Goal: Transaction & Acquisition: Purchase product/service

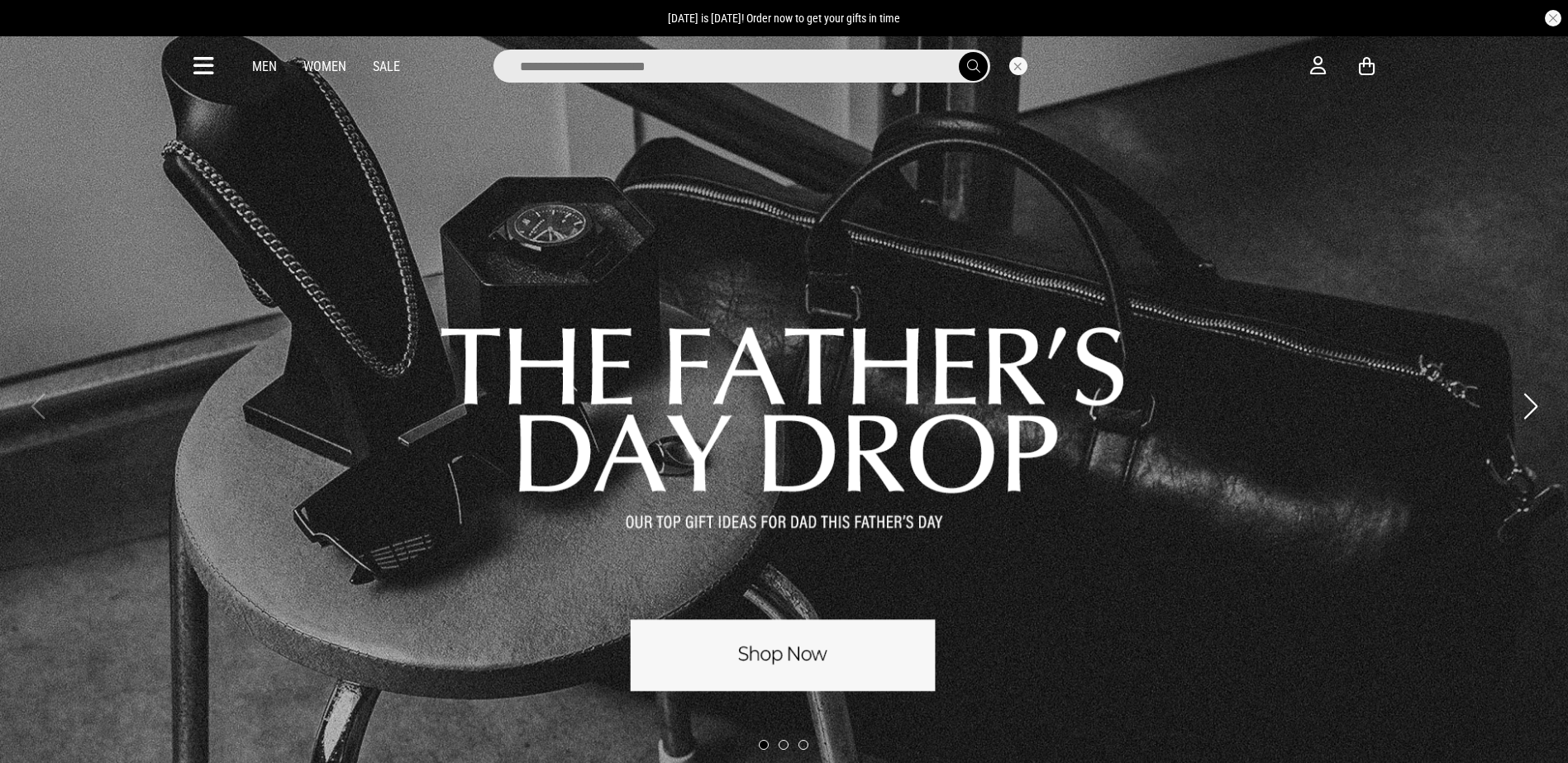
click at [667, 63] on input "search" at bounding box center [742, 66] width 497 height 33
click at [821, 64] on input "search" at bounding box center [742, 66] width 497 height 33
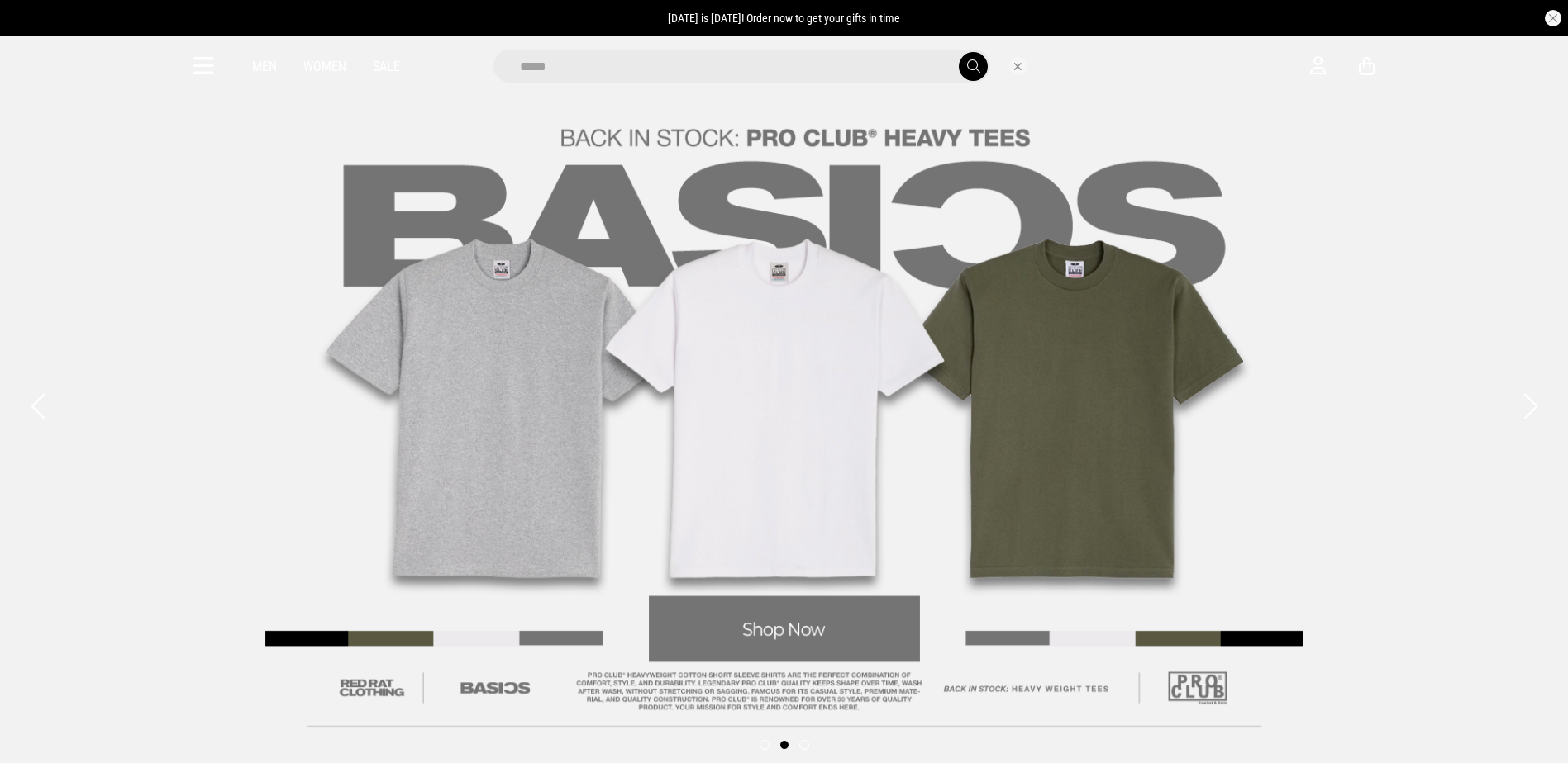
type input "*****"
click at [958, 52] on button "submit" at bounding box center [972, 66] width 29 height 29
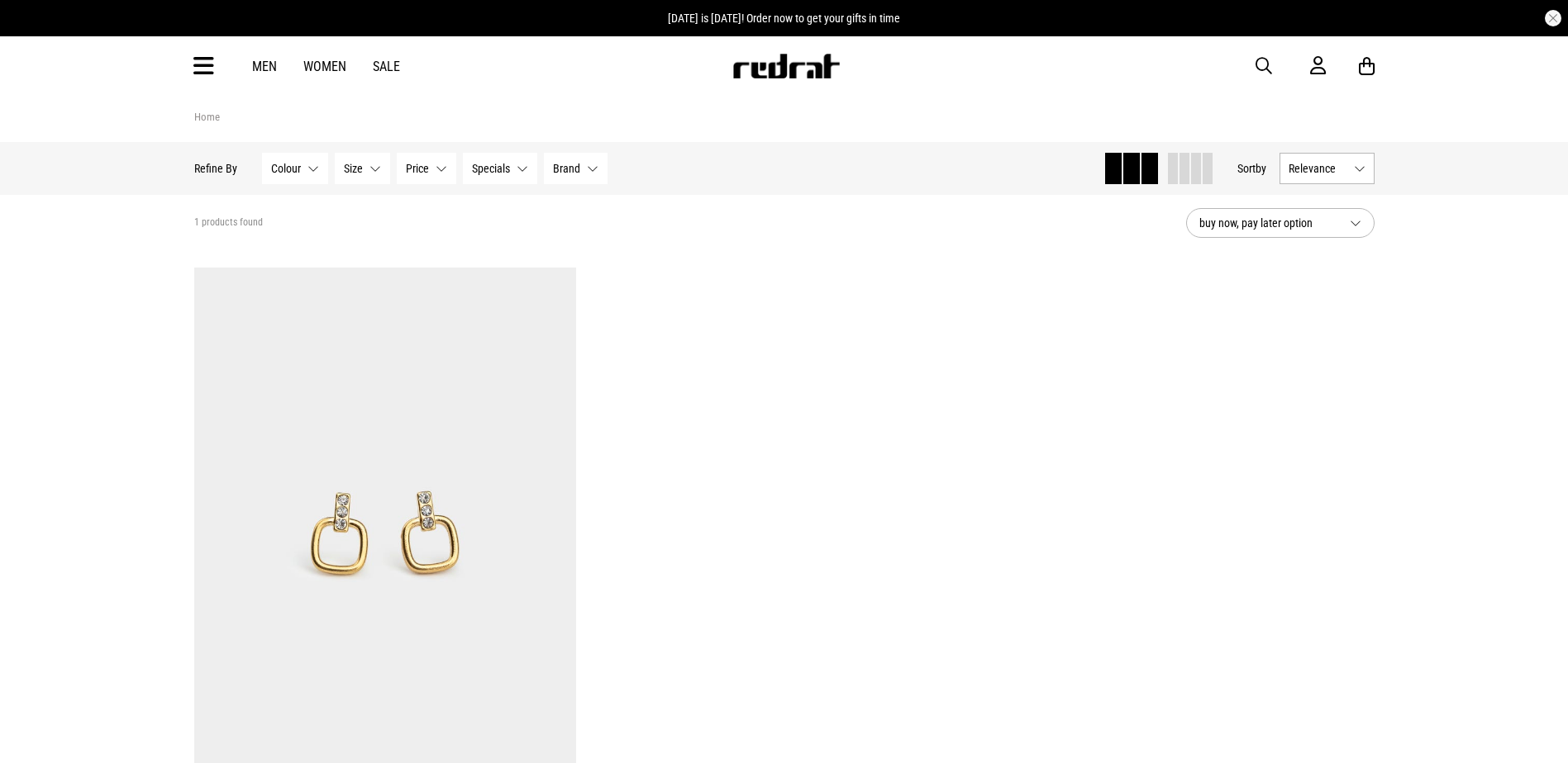
click at [1267, 63] on span "button" at bounding box center [1264, 66] width 17 height 20
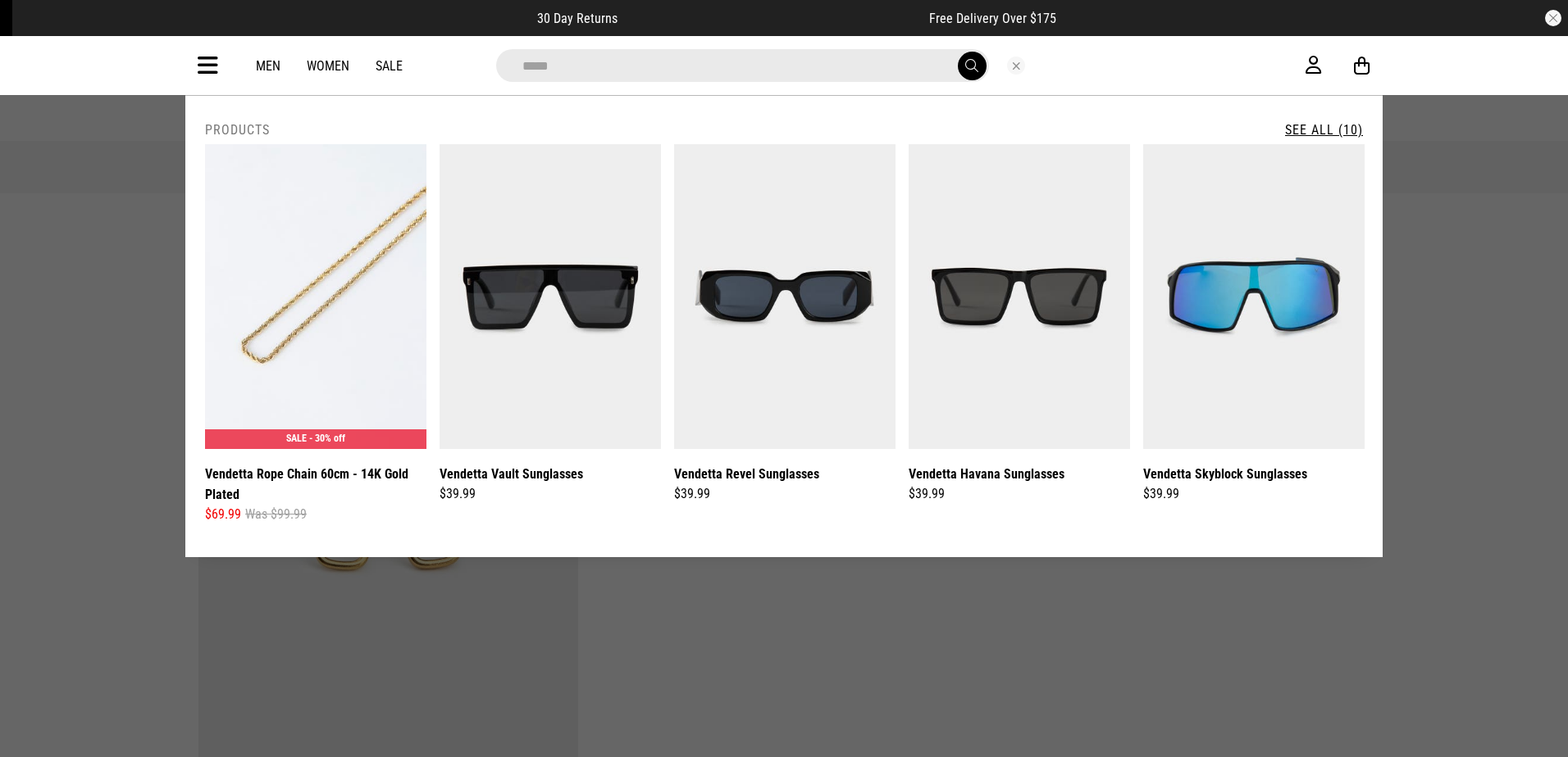
type input "*****"
click at [957, 51] on button "submit" at bounding box center [971, 65] width 29 height 29
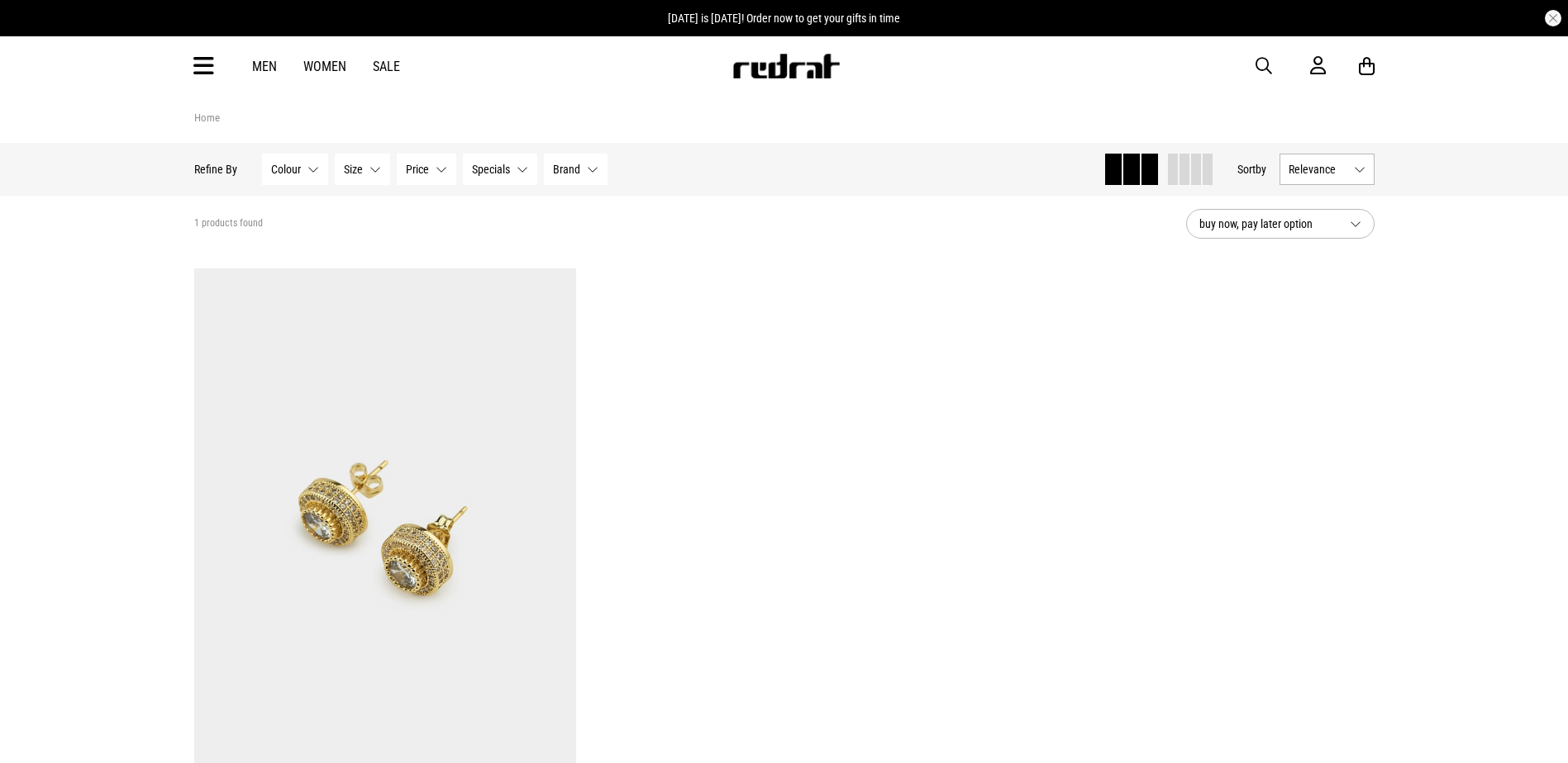
click at [1258, 69] on span "button" at bounding box center [1264, 66] width 17 height 20
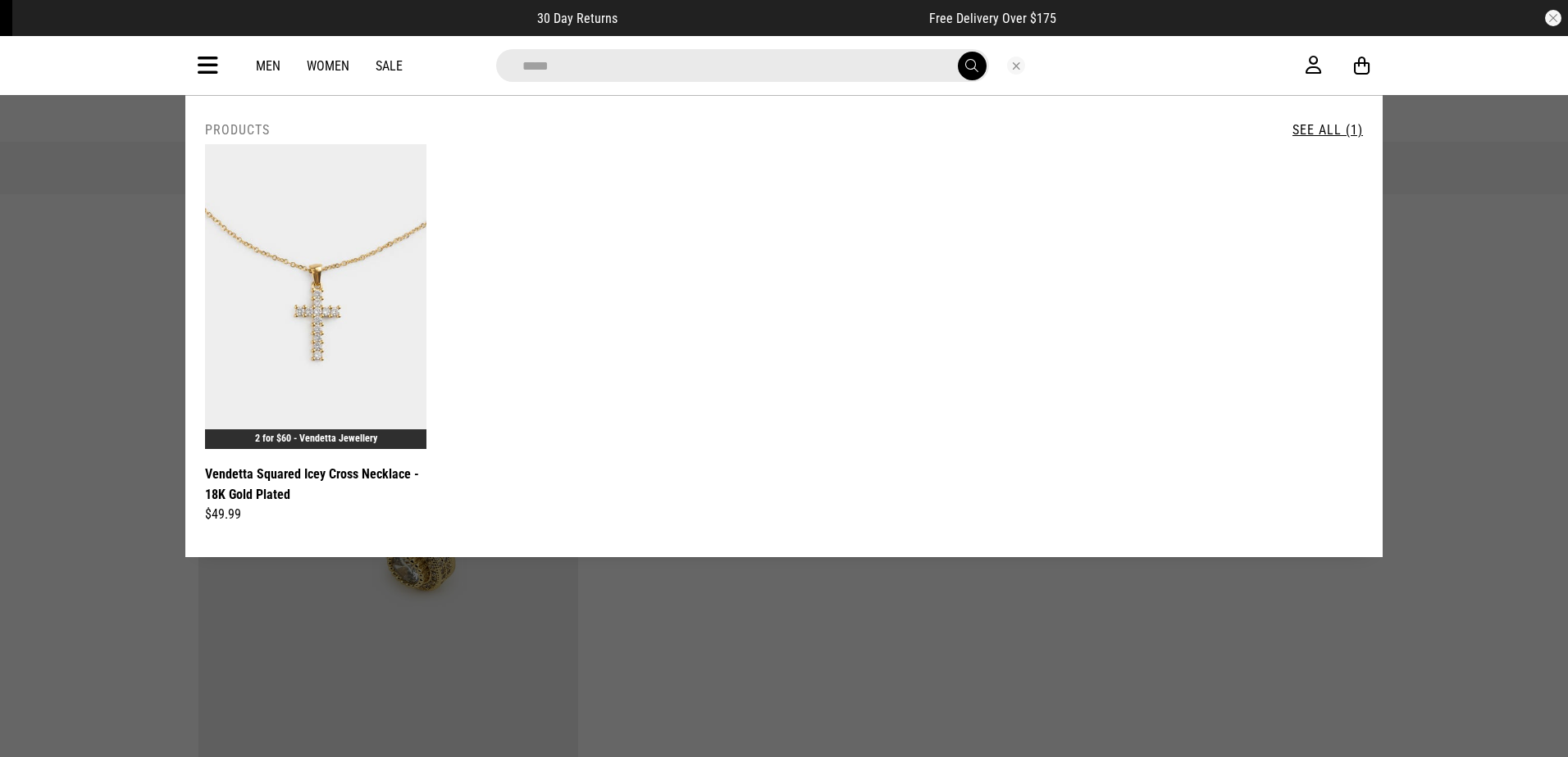
drag, startPoint x: 557, startPoint y: 63, endPoint x: 490, endPoint y: 64, distance: 67.0
click at [490, 64] on div "*****" at bounding box center [770, 65] width 574 height 33
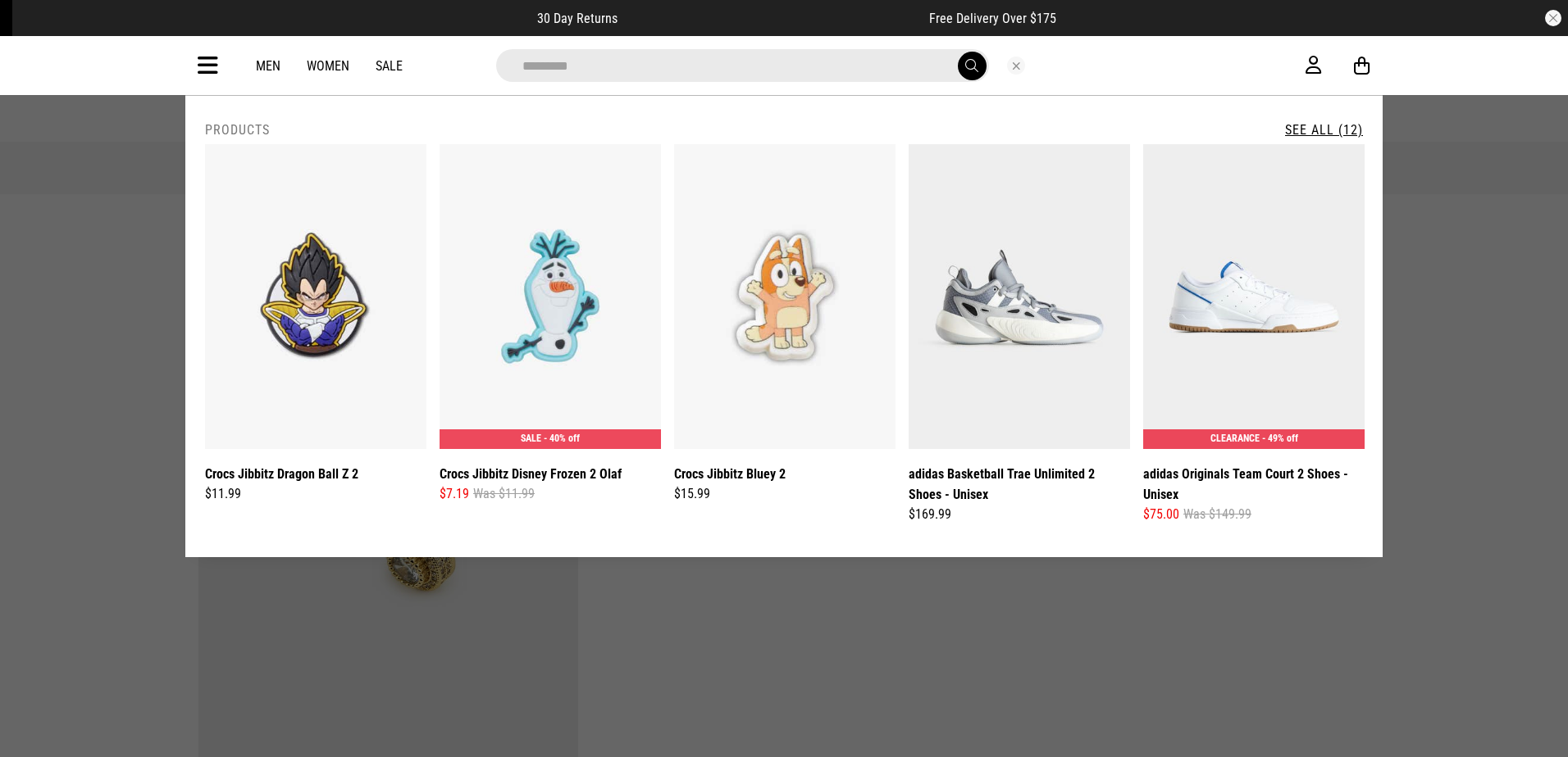
type input "*********"
click at [957, 51] on button "submit" at bounding box center [971, 65] width 29 height 29
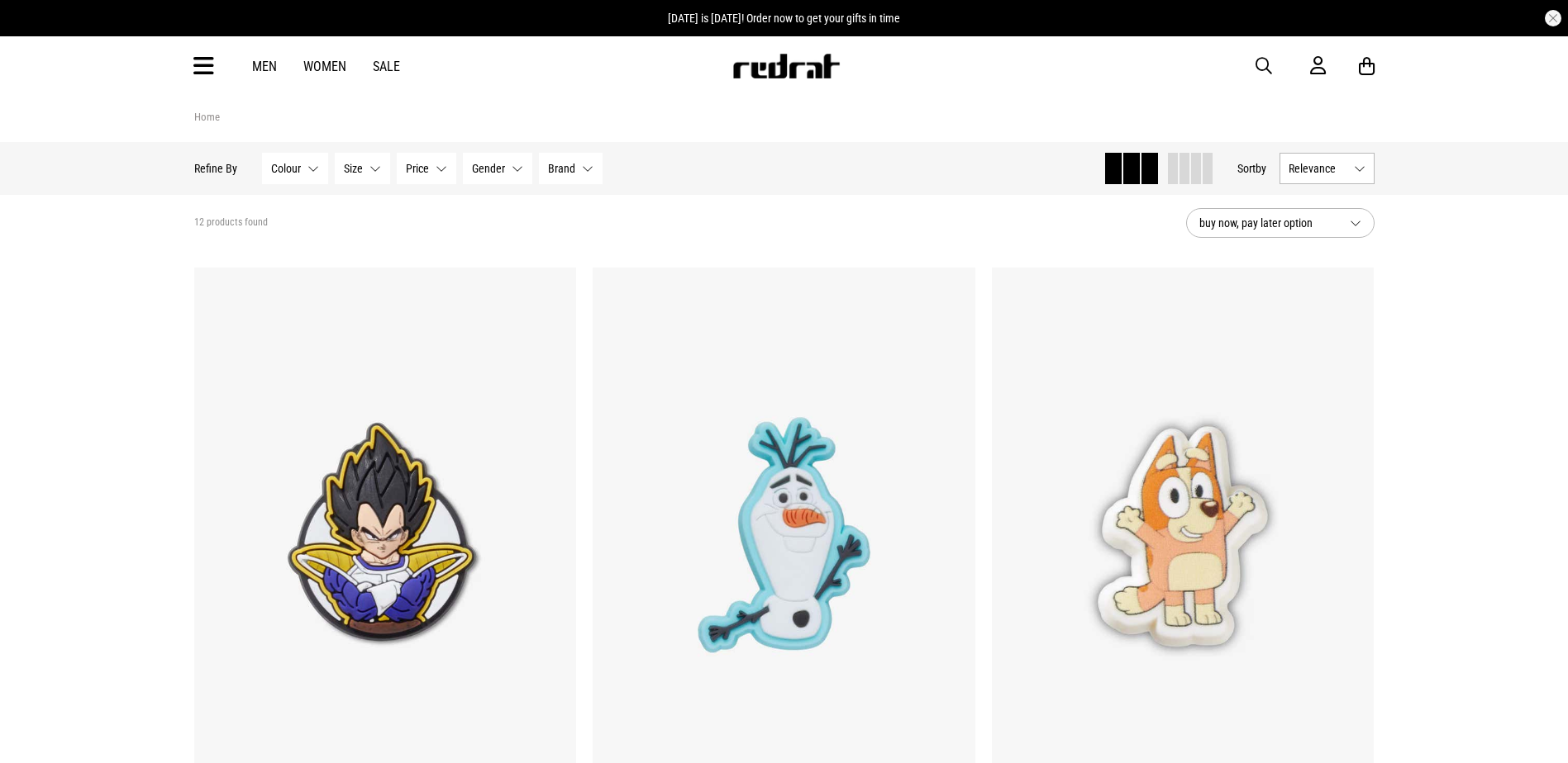
click at [207, 70] on icon at bounding box center [204, 66] width 21 height 27
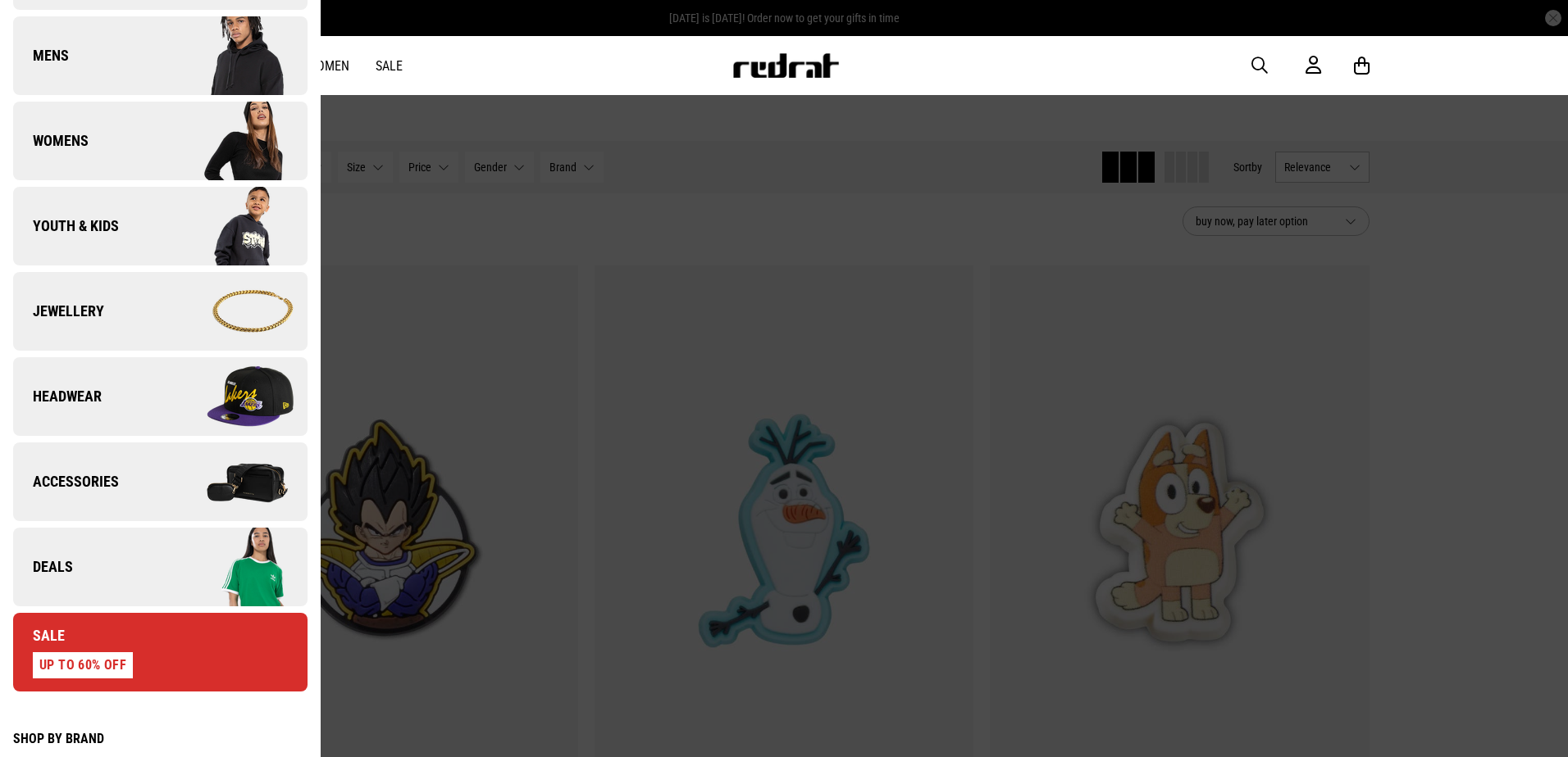
click at [69, 558] on span "Deals" at bounding box center [43, 566] width 60 height 20
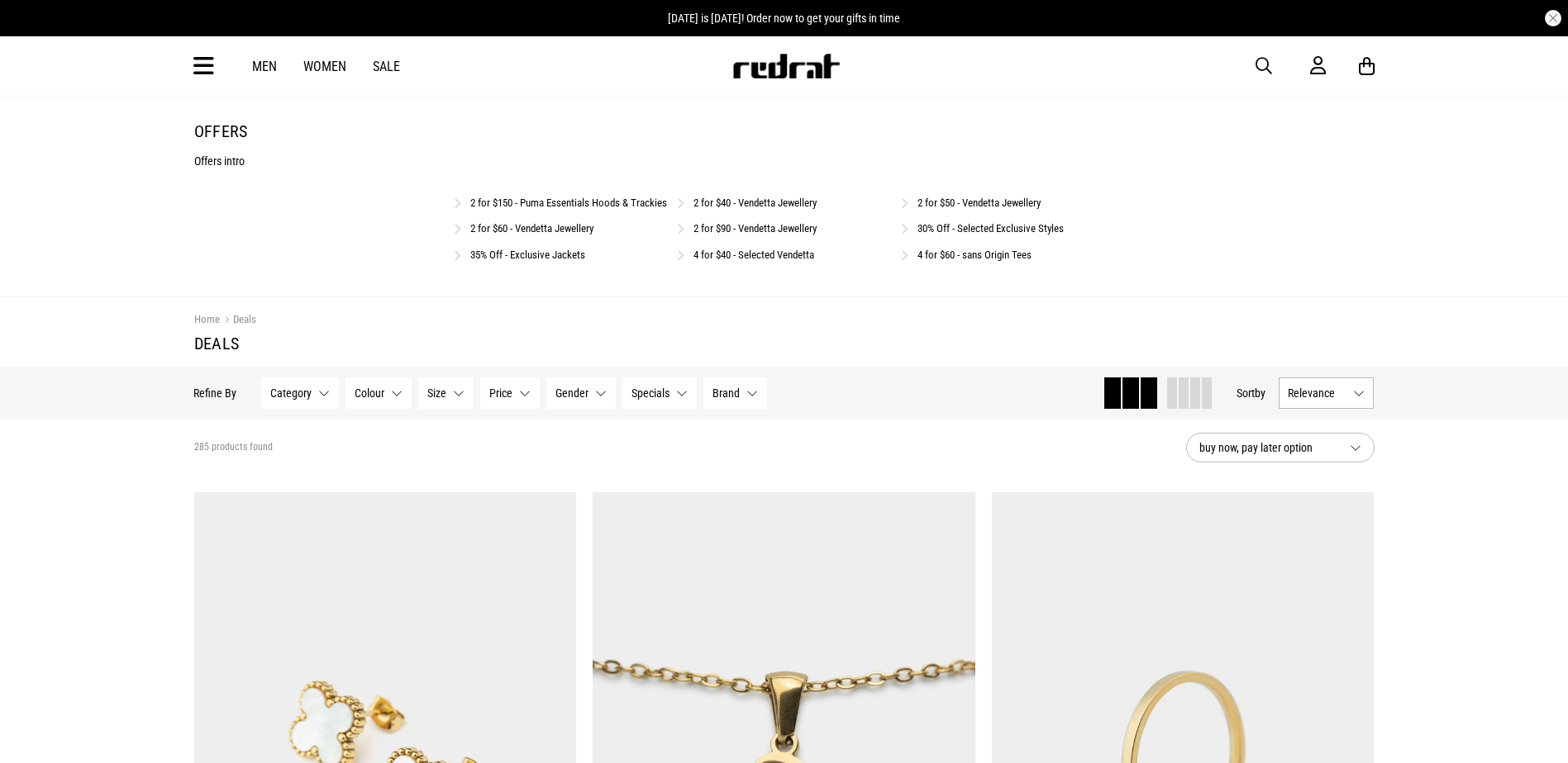
click at [939, 203] on link "2 for $50 - Vendetta Jewellery" at bounding box center [979, 203] width 123 height 12
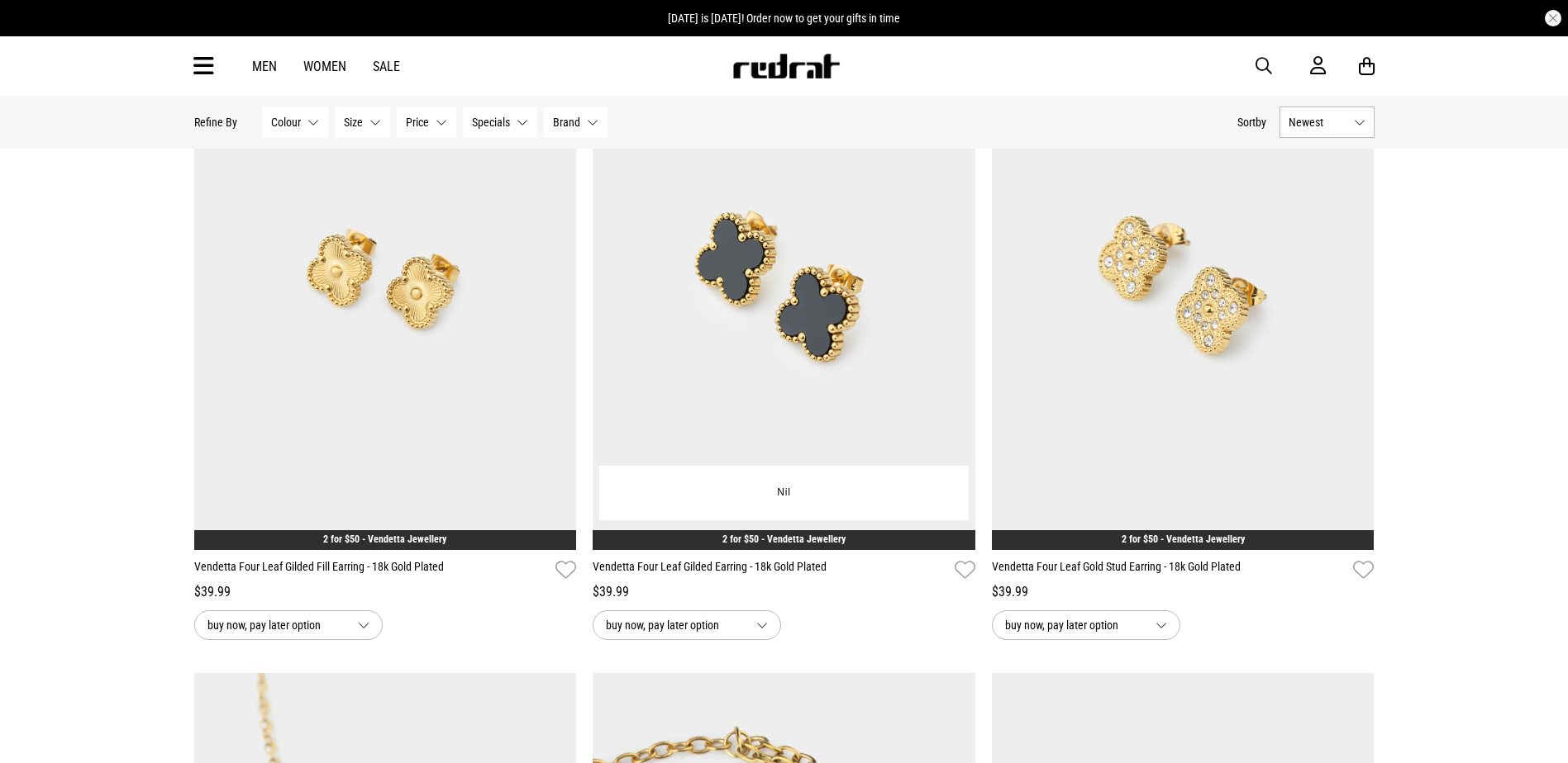
scroll to position [992, 0]
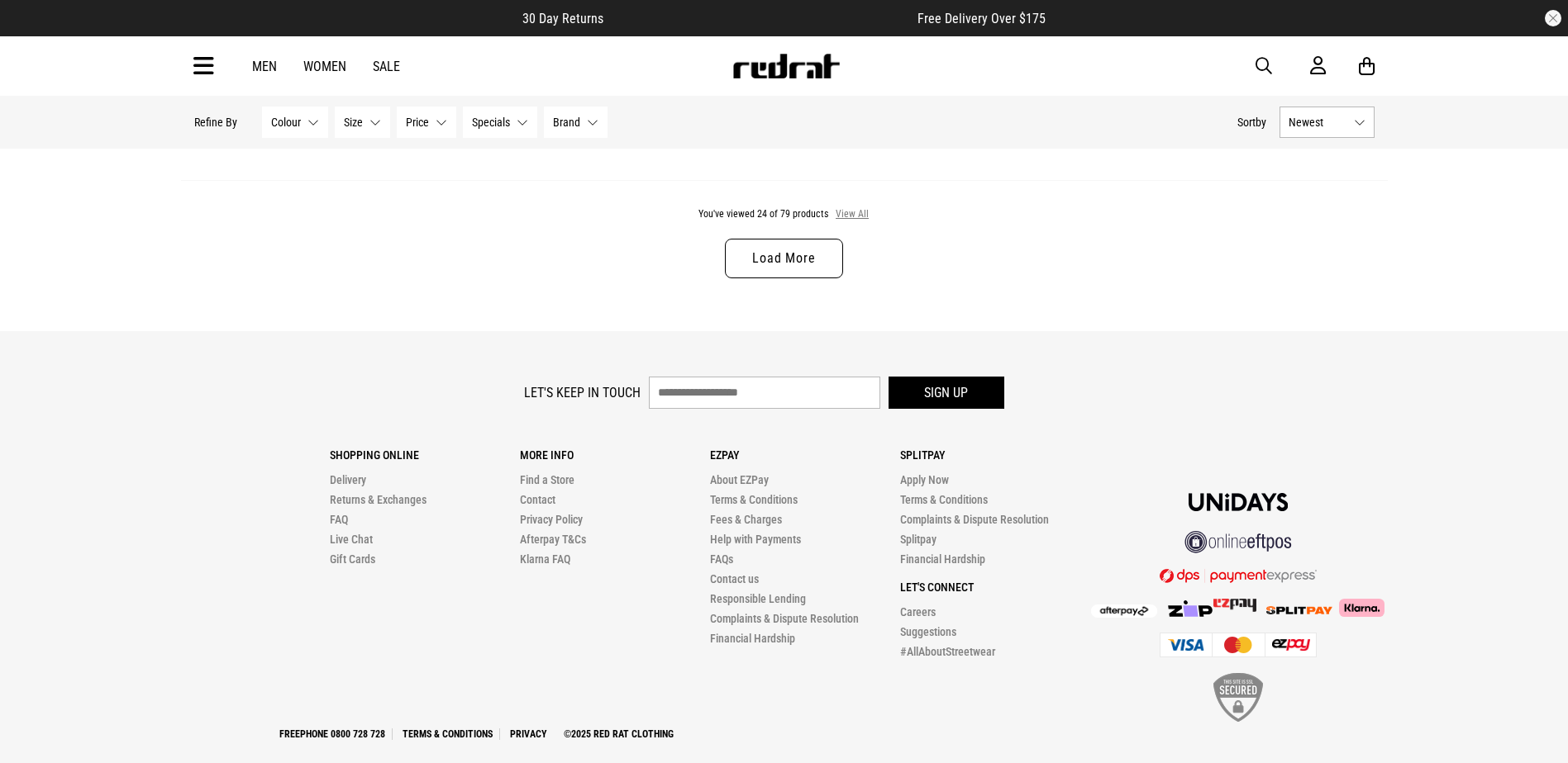
click at [856, 221] on button "View All" at bounding box center [852, 215] width 35 height 15
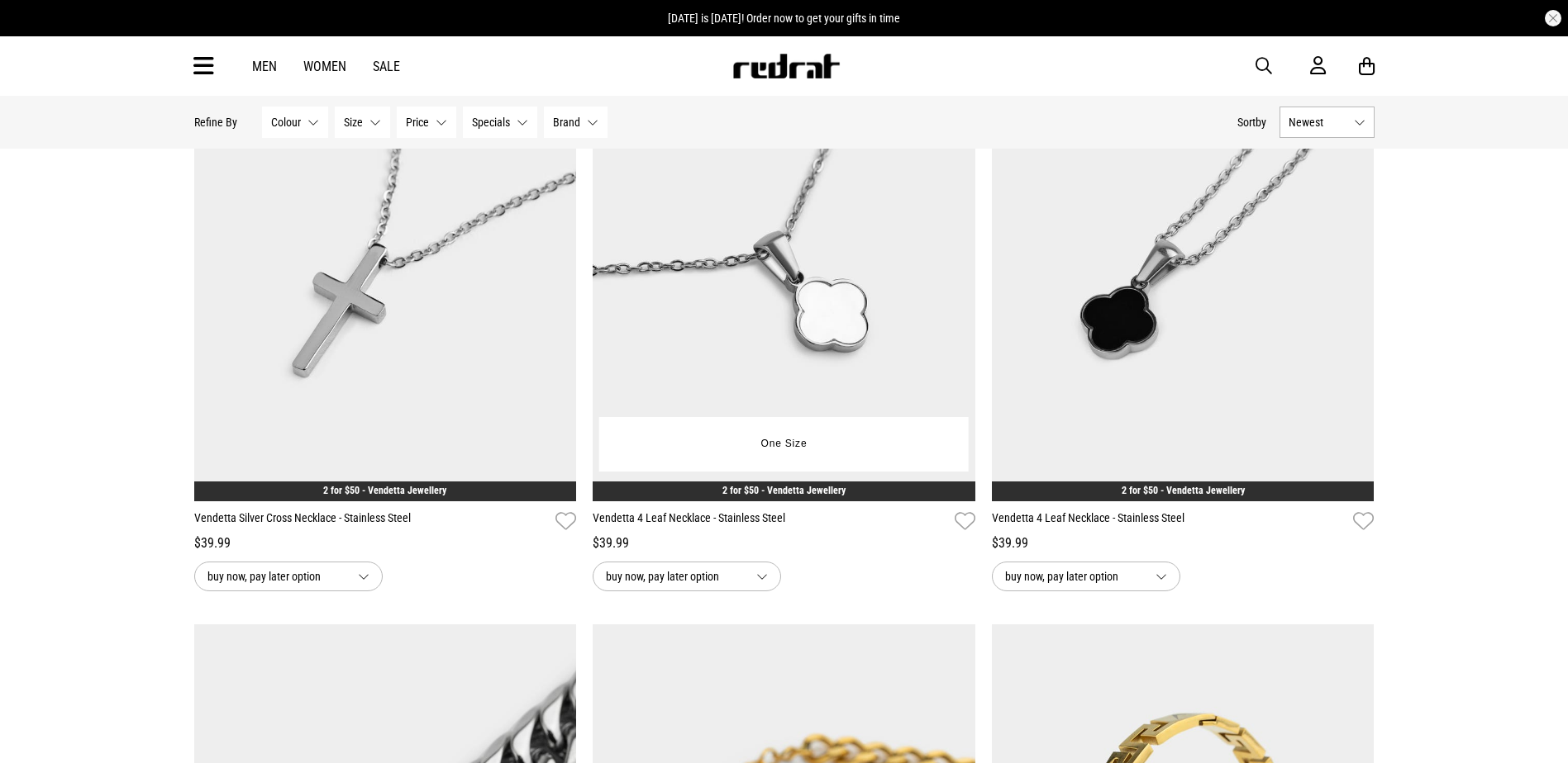
scroll to position [7601, 0]
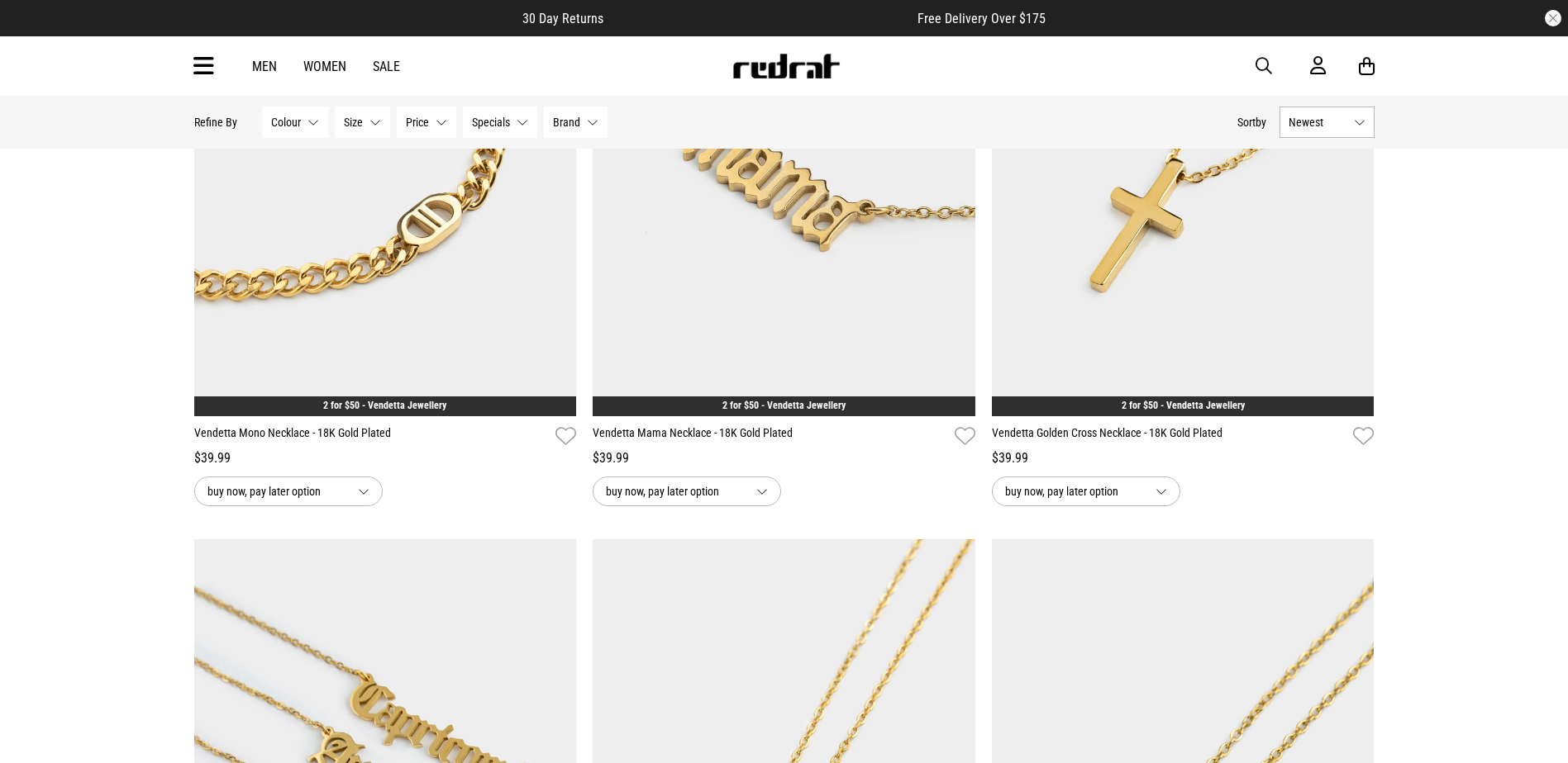
scroll to position [14211, 0]
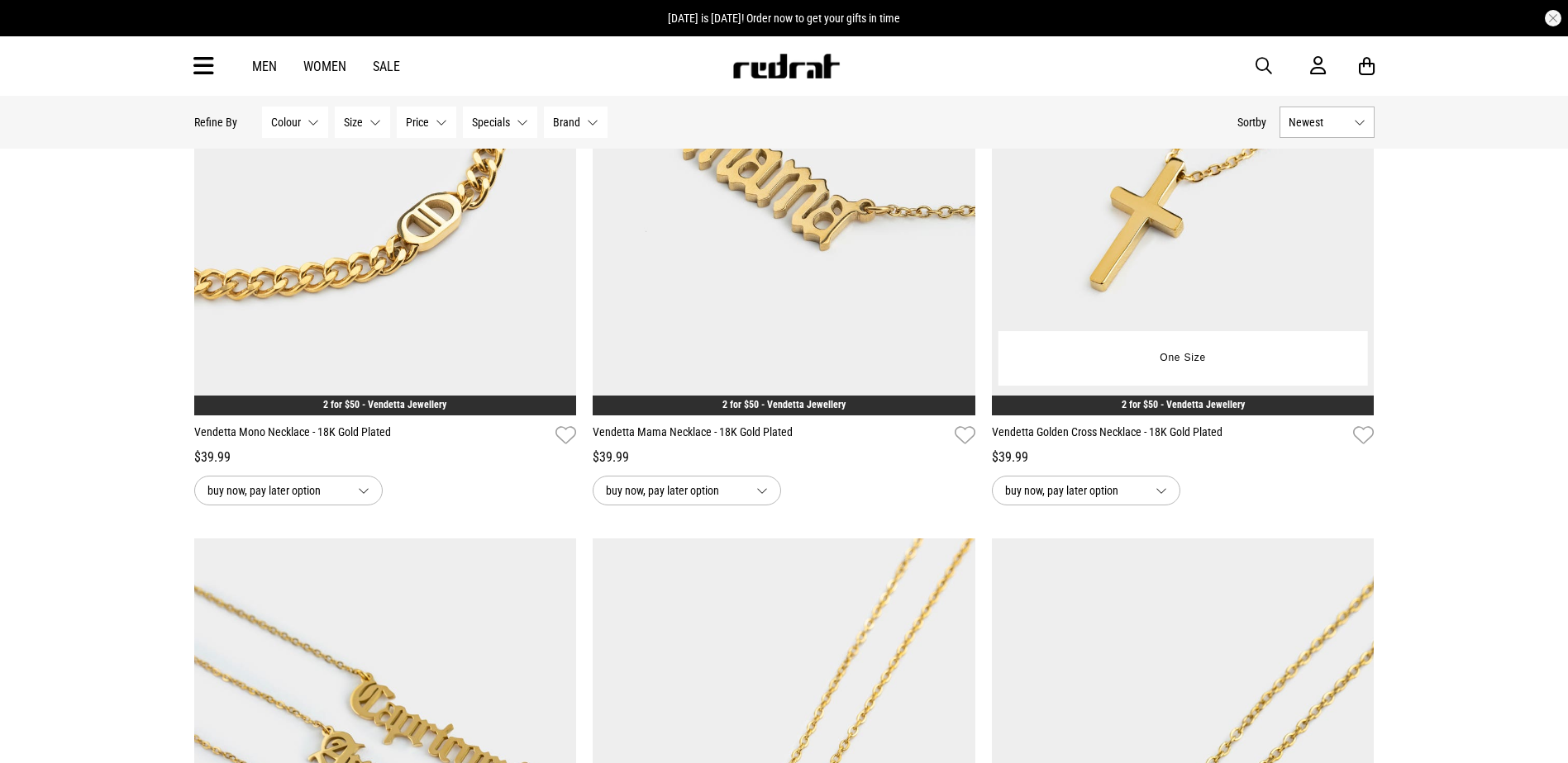
click at [1193, 290] on img at bounding box center [1184, 148] width 383 height 535
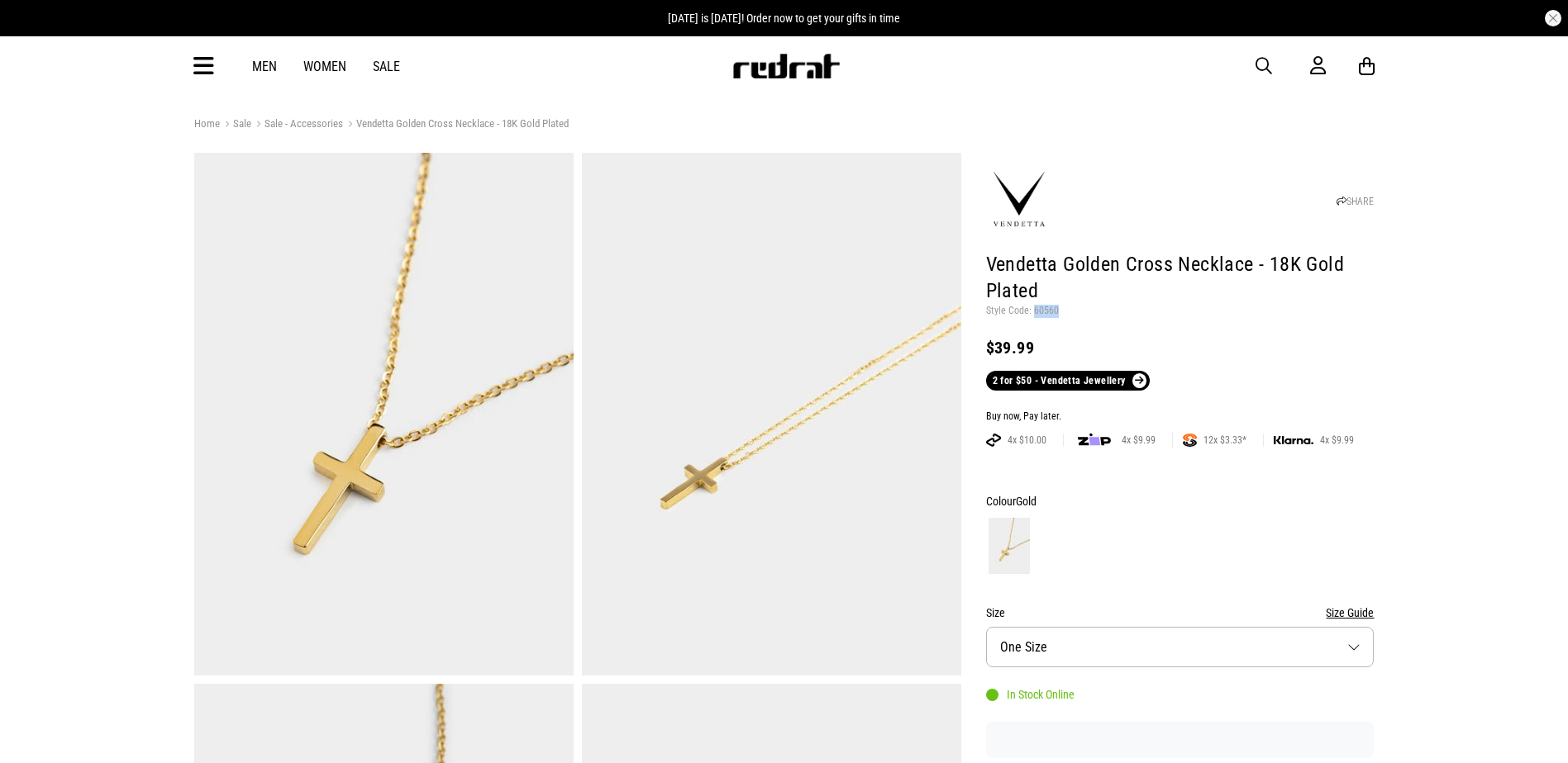
drag, startPoint x: 1058, startPoint y: 312, endPoint x: 1033, endPoint y: 308, distance: 25.3
click at [1033, 308] on p "Style Code: 60560" at bounding box center [1180, 312] width 388 height 13
copy p "60560"
drag, startPoint x: 1251, startPoint y: 64, endPoint x: 1265, endPoint y: 59, distance: 14.9
click at [1255, 63] on div "Men Women Sale Sign in New Back Footwear Back Mens Back Womens Back Youth & Kid…" at bounding box center [784, 66] width 1207 height 59
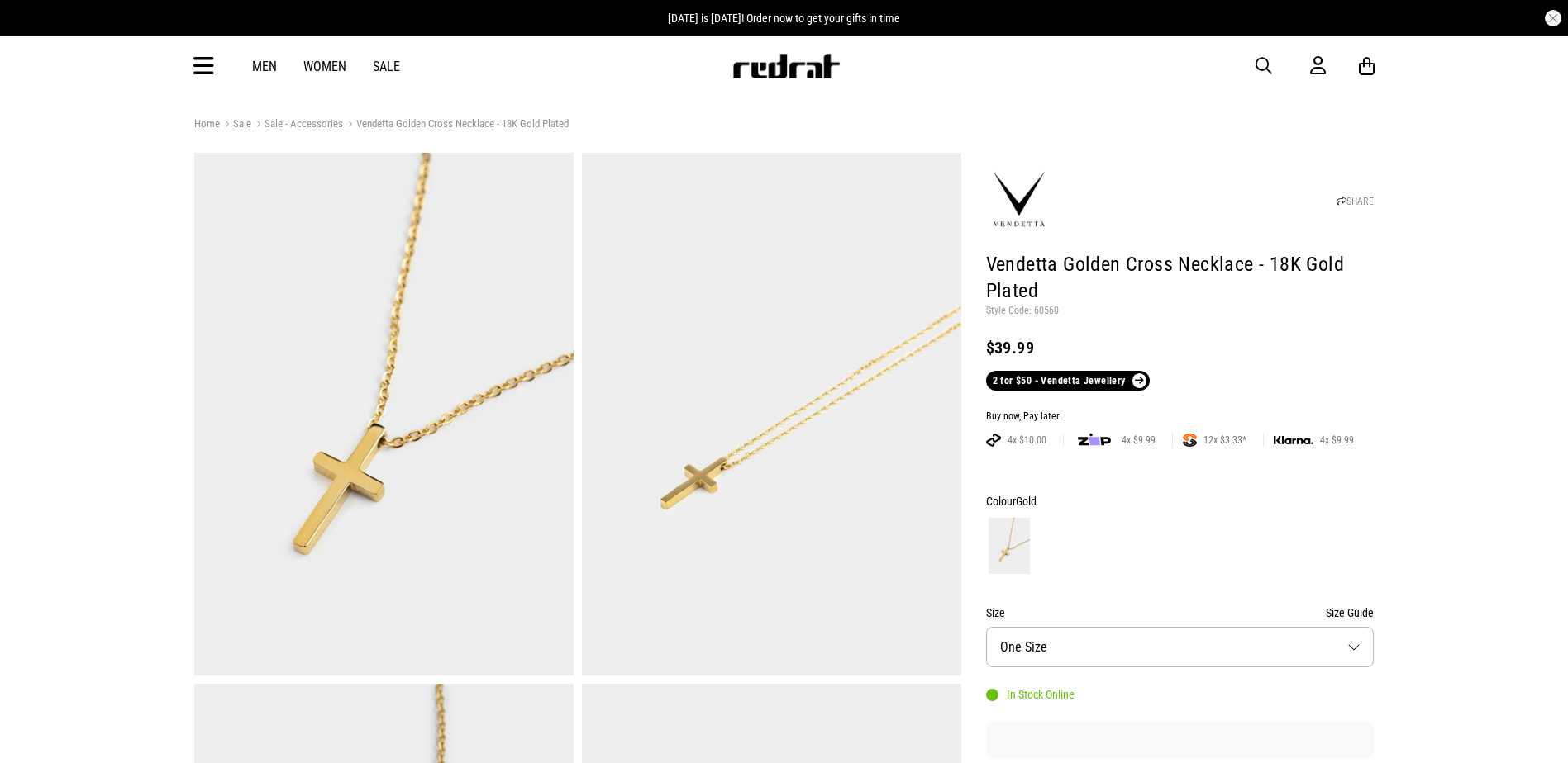
click at [1266, 69] on span "button" at bounding box center [1264, 66] width 17 height 20
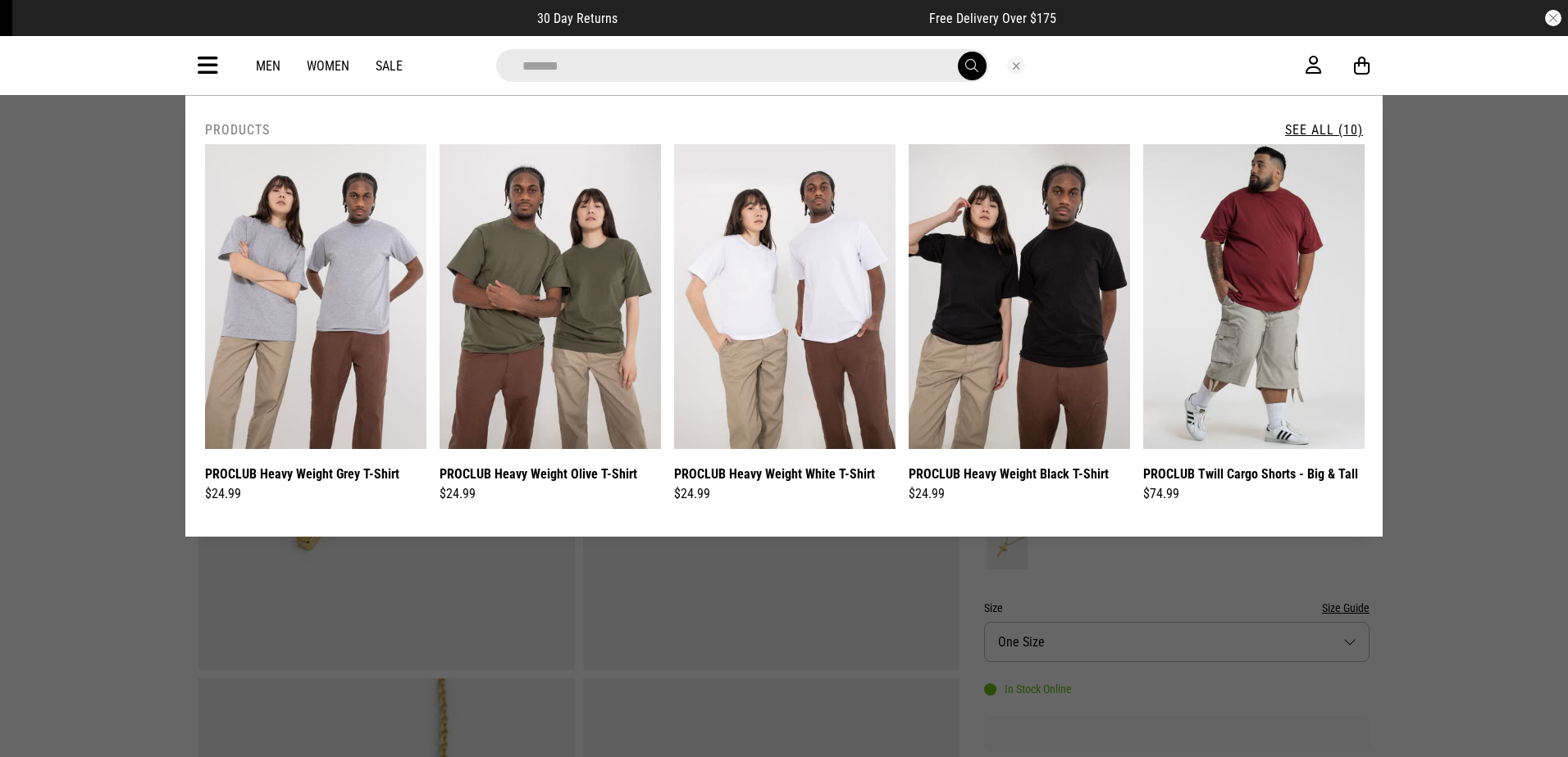
type input "*******"
click at [957, 51] on button "submit" at bounding box center [971, 65] width 29 height 29
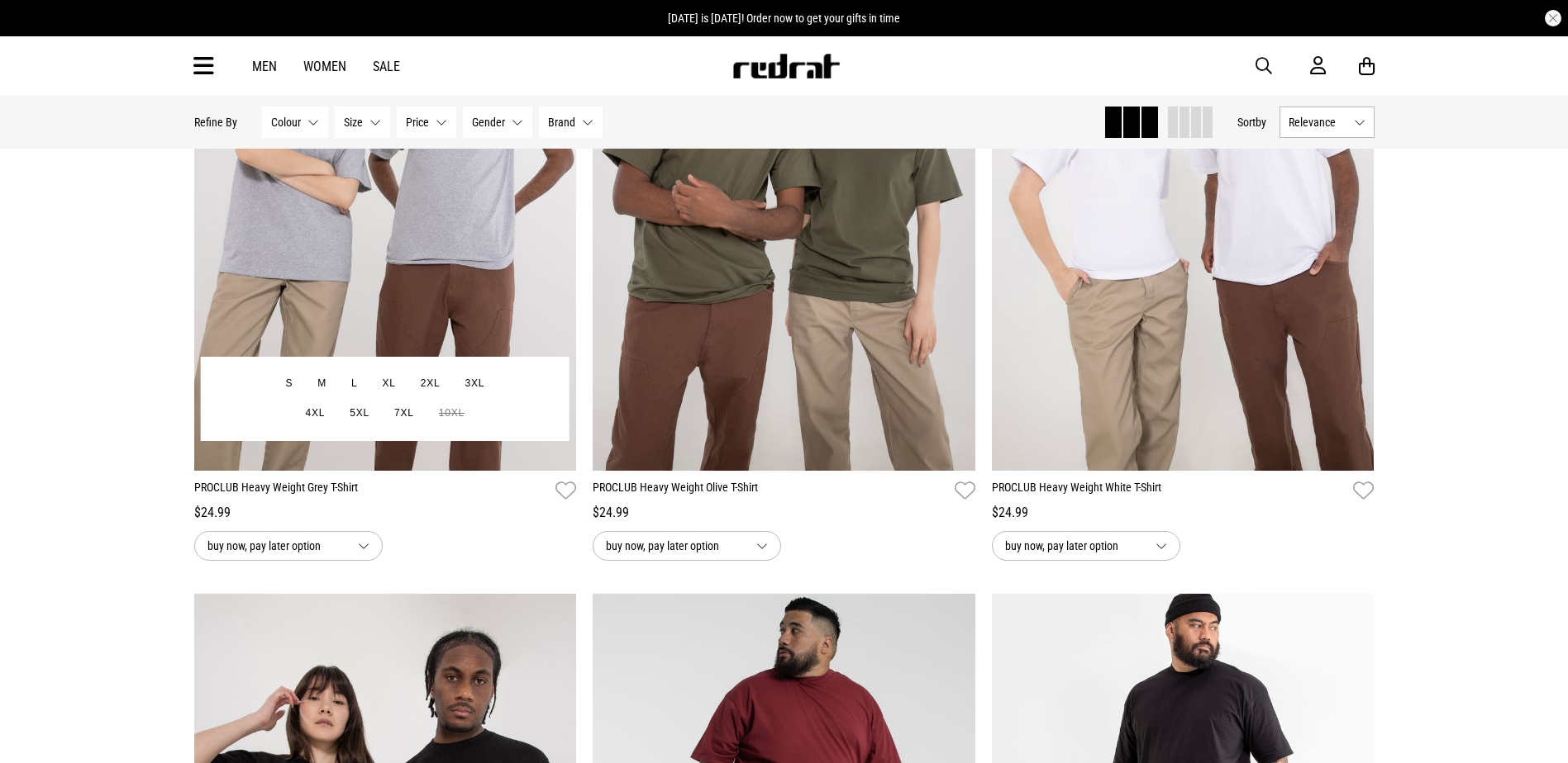
scroll to position [331, 0]
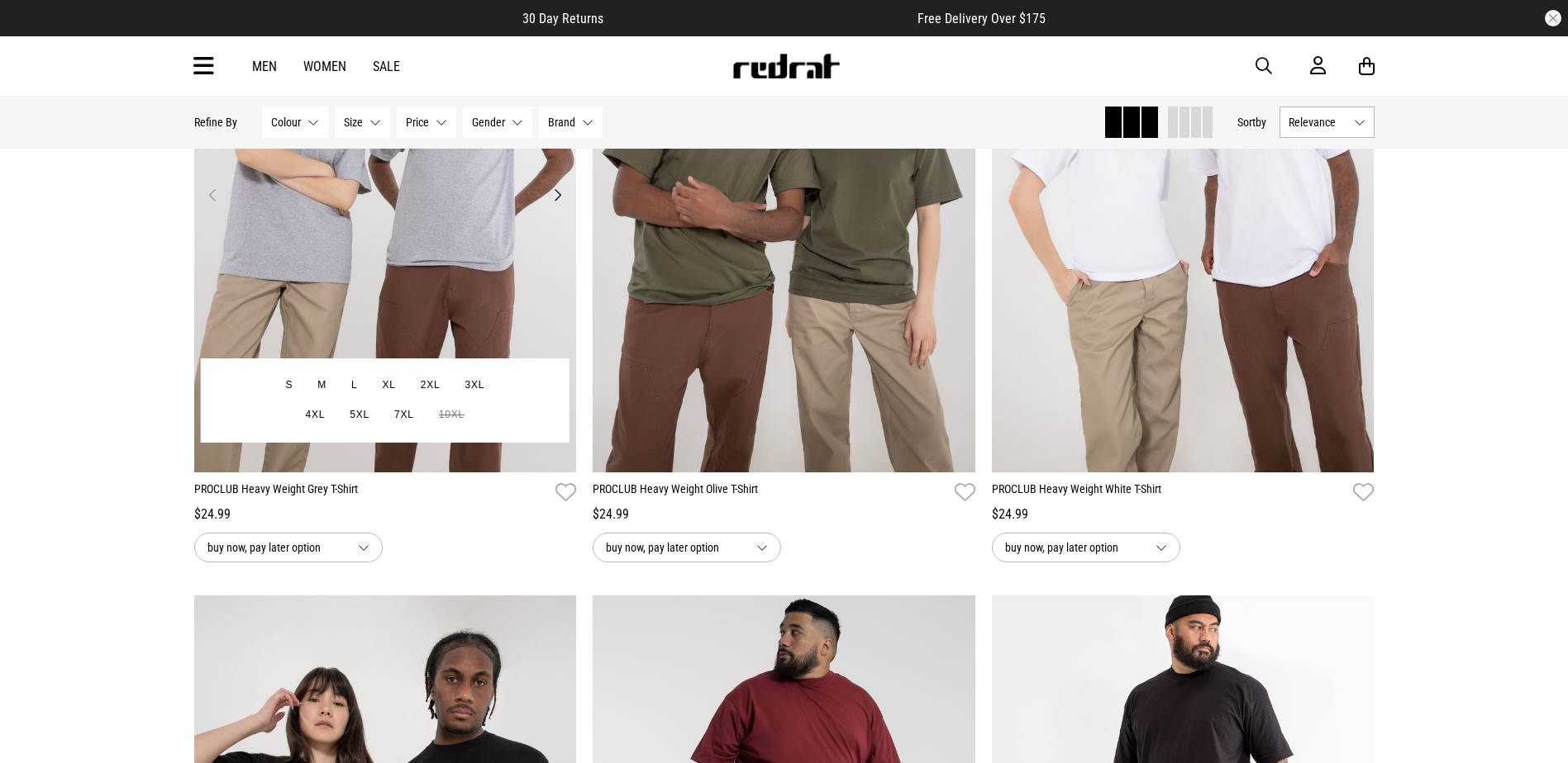
click at [455, 301] on img at bounding box center [385, 204] width 383 height 535
